Goal: Check status

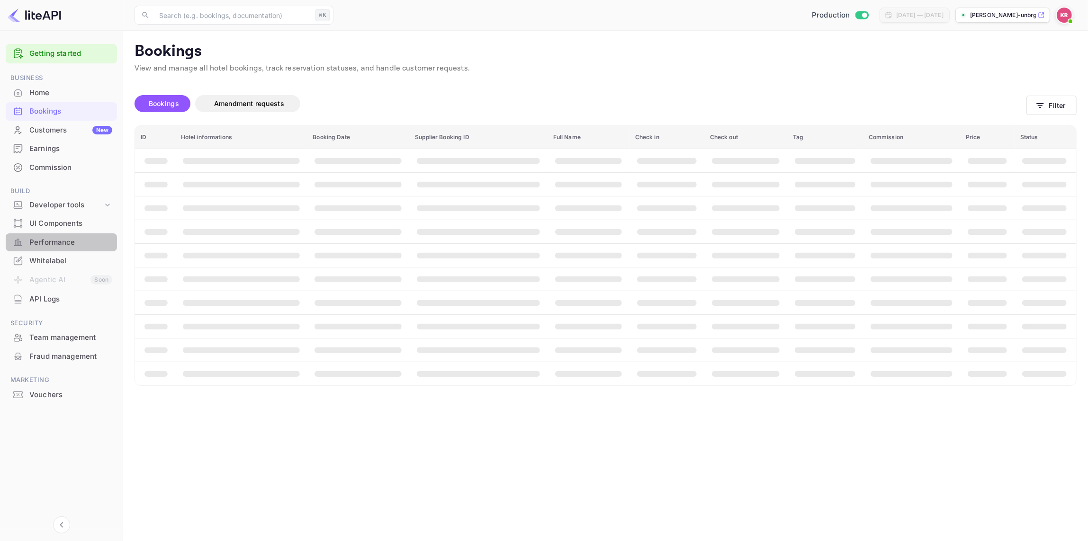
click at [57, 241] on div "Performance" at bounding box center [70, 242] width 83 height 11
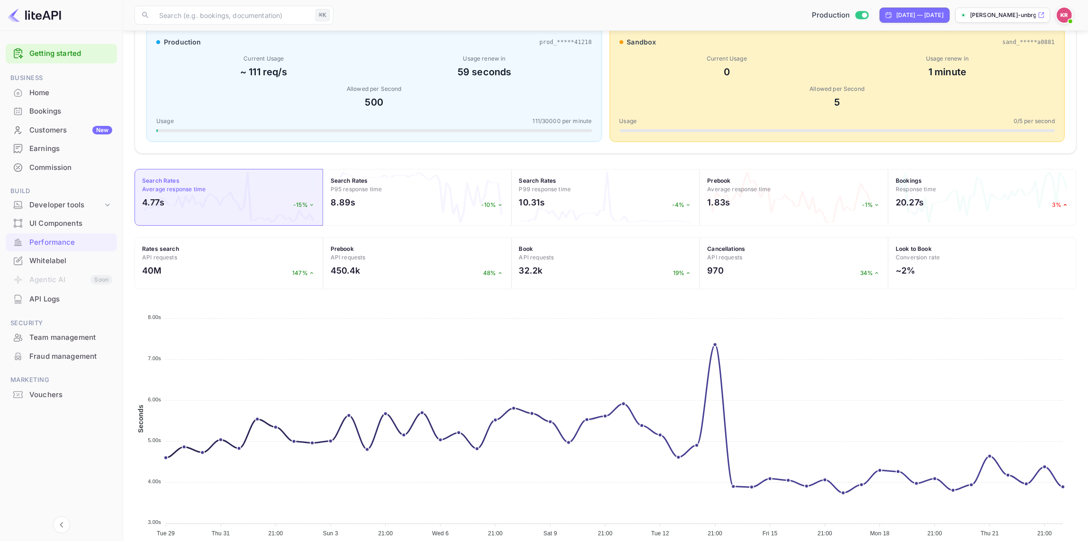
scroll to position [185, 0]
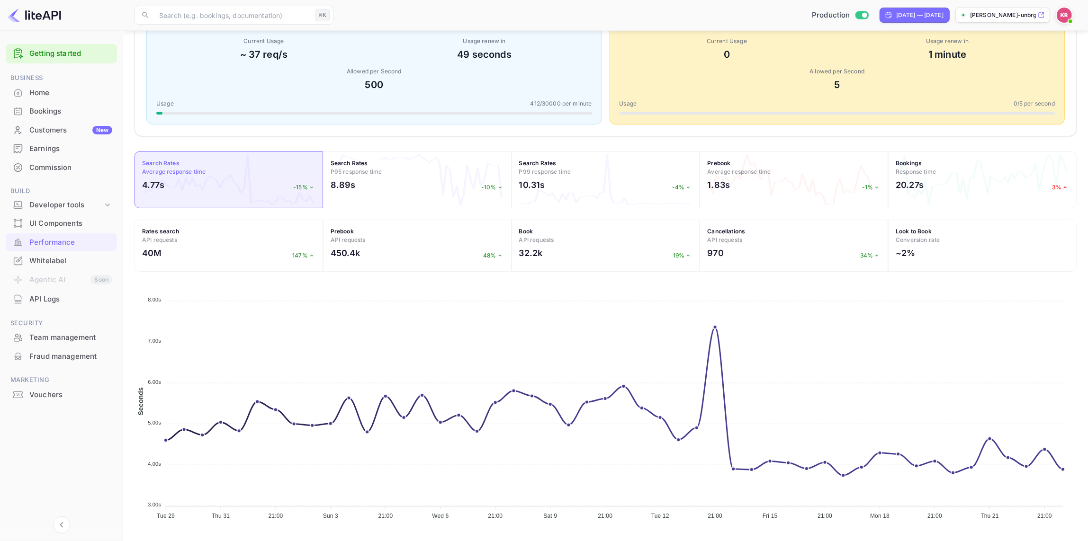
click at [43, 112] on div "Bookings" at bounding box center [70, 111] width 83 height 11
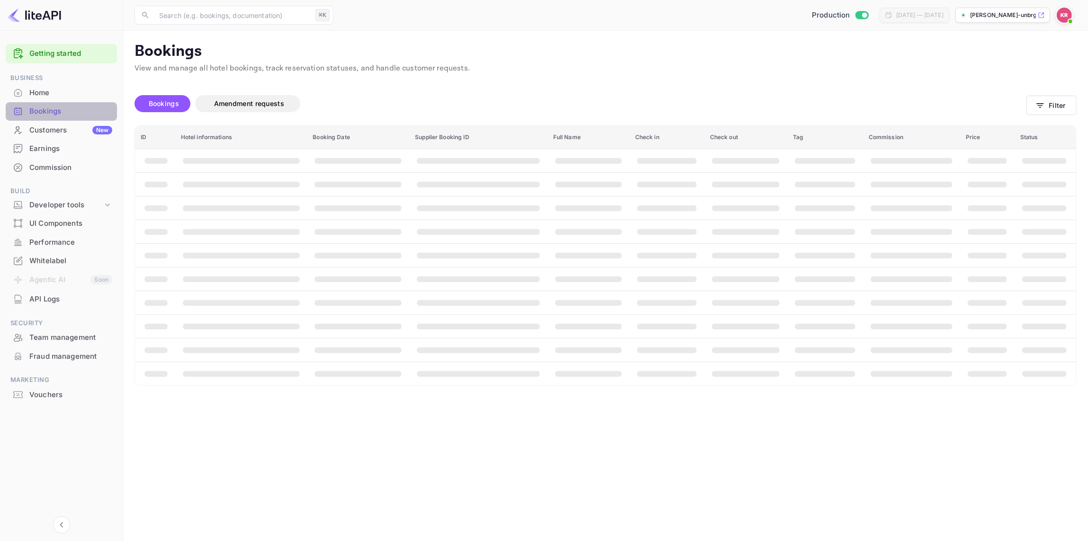
click at [43, 112] on div "Bookings" at bounding box center [70, 111] width 83 height 11
click at [1066, 104] on button "Filter" at bounding box center [1051, 105] width 50 height 19
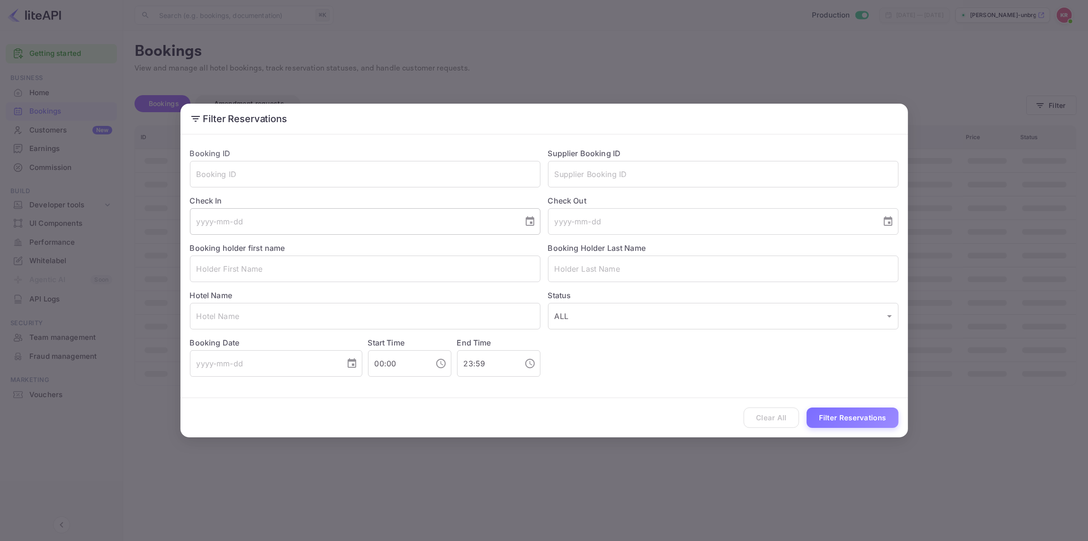
click at [211, 225] on input "tel" at bounding box center [353, 221] width 327 height 27
click at [528, 221] on icon "Choose date" at bounding box center [529, 221] width 11 height 11
click at [375, 360] on button "28" at bounding box center [371, 360] width 17 height 17
type input "[DATE]"
click at [848, 416] on button "Filter Reservations" at bounding box center [852, 418] width 92 height 20
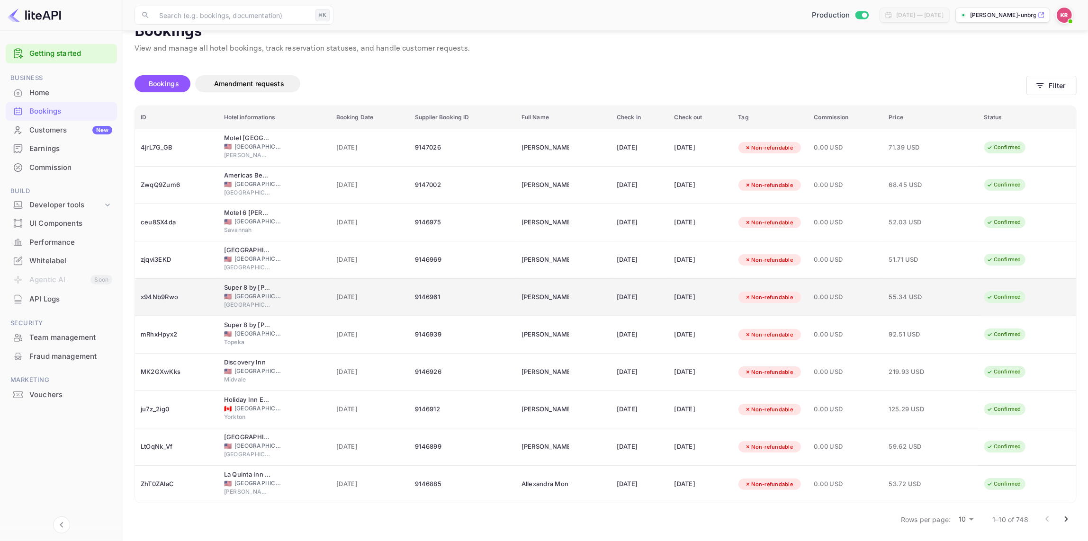
scroll to position [21, 0]
